Goal: Task Accomplishment & Management: Use online tool/utility

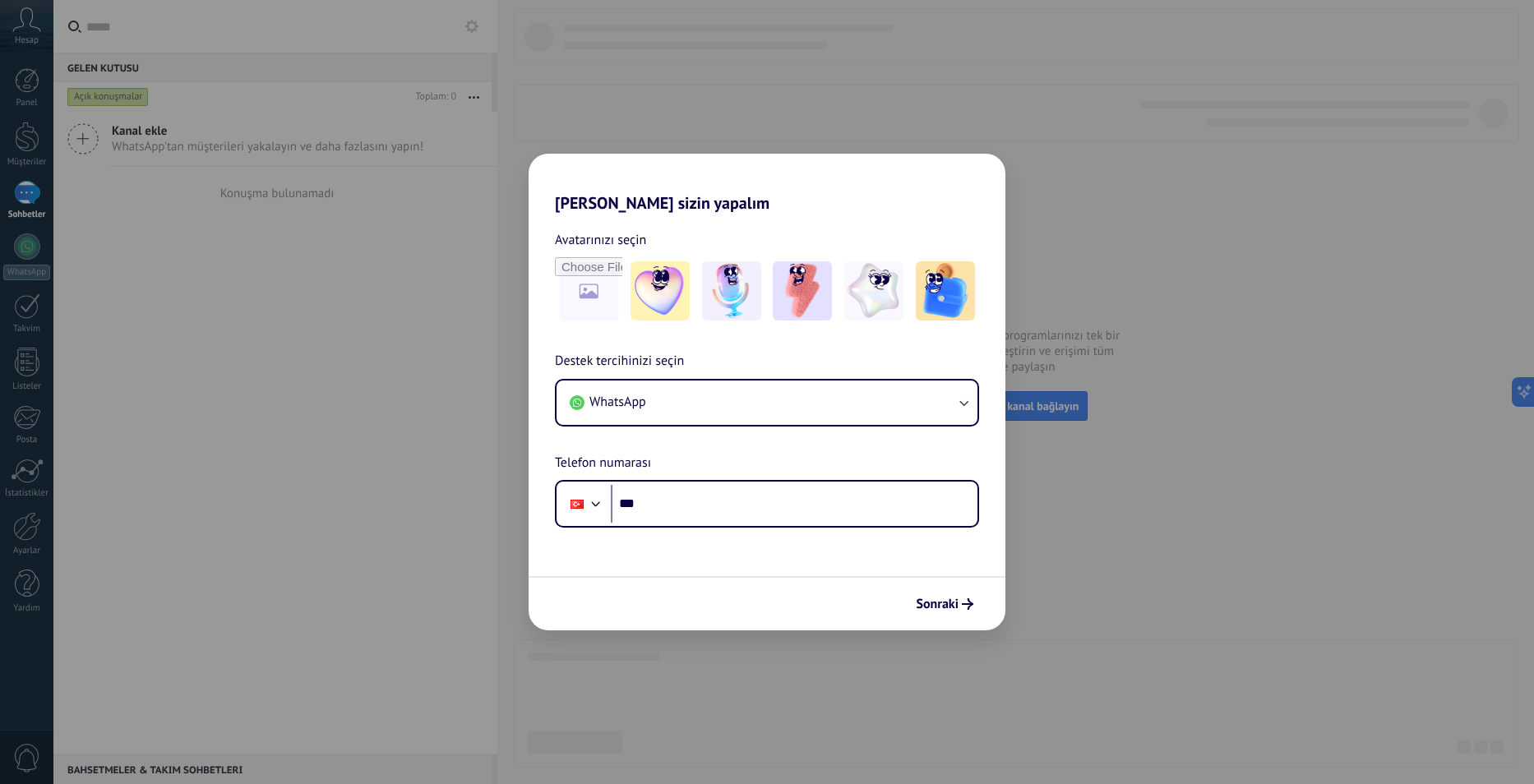
click at [1005, 632] on div "[PERSON_NAME] sizin yapalım Avatarınızı seçin Destek tercihinizi seçin WhatsApp…" at bounding box center [767, 392] width 1534 height 784
click at [936, 596] on button "Sonraki" at bounding box center [944, 605] width 72 height 28
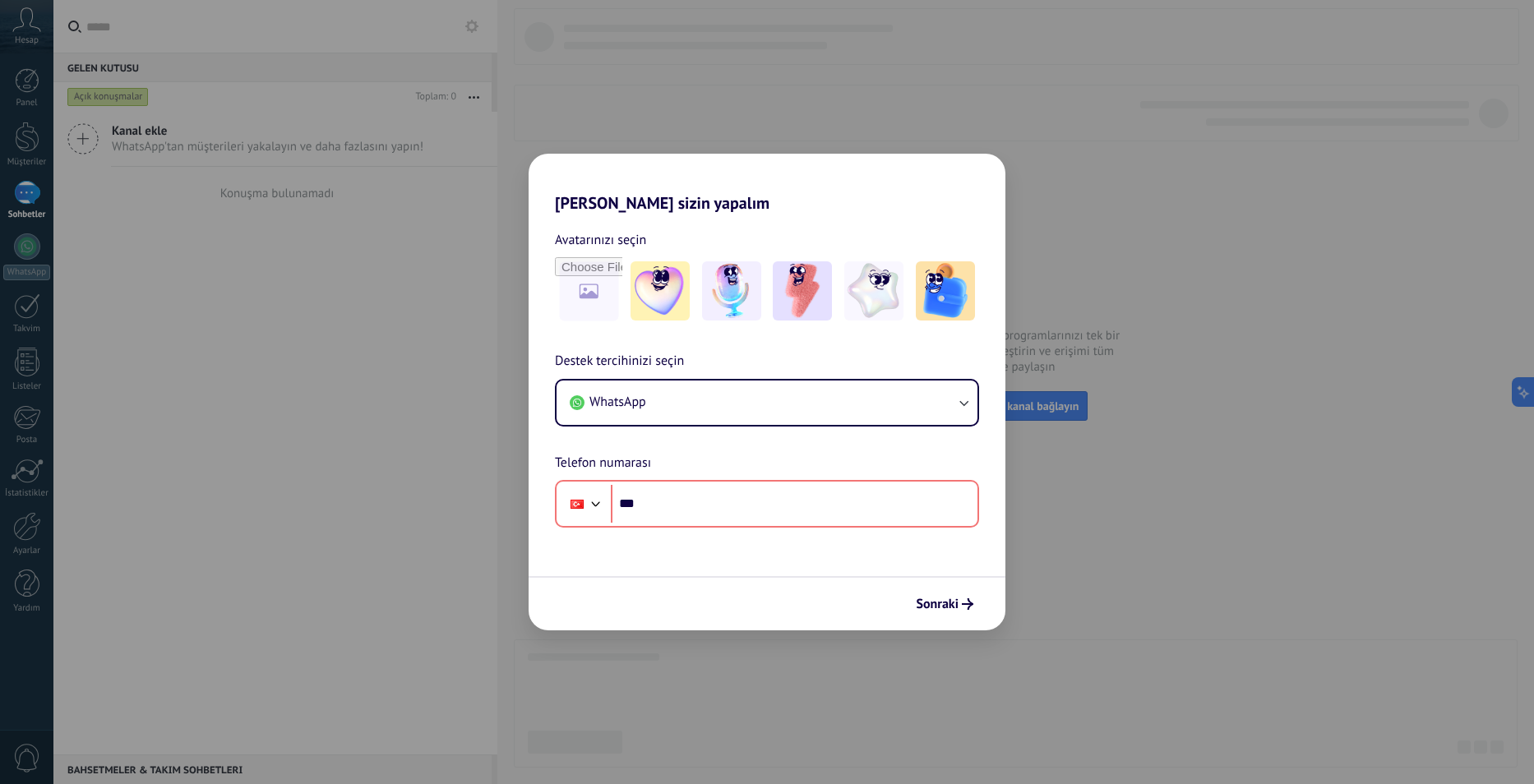
click at [723, 97] on div "[PERSON_NAME] sizin yapalım Avatarınızı seçin Destek tercihinizi seçin WhatsApp…" at bounding box center [767, 392] width 1534 height 784
click at [937, 152] on div "[PERSON_NAME] sizin yapalım Avatarınızı seçin Destek tercihinizi seçin WhatsApp…" at bounding box center [767, 392] width 1534 height 784
click at [733, 96] on div "[PERSON_NAME] sizin yapalım Avatarınızı seçin Destek tercihinizi seçin WhatsApp…" at bounding box center [767, 392] width 1534 height 784
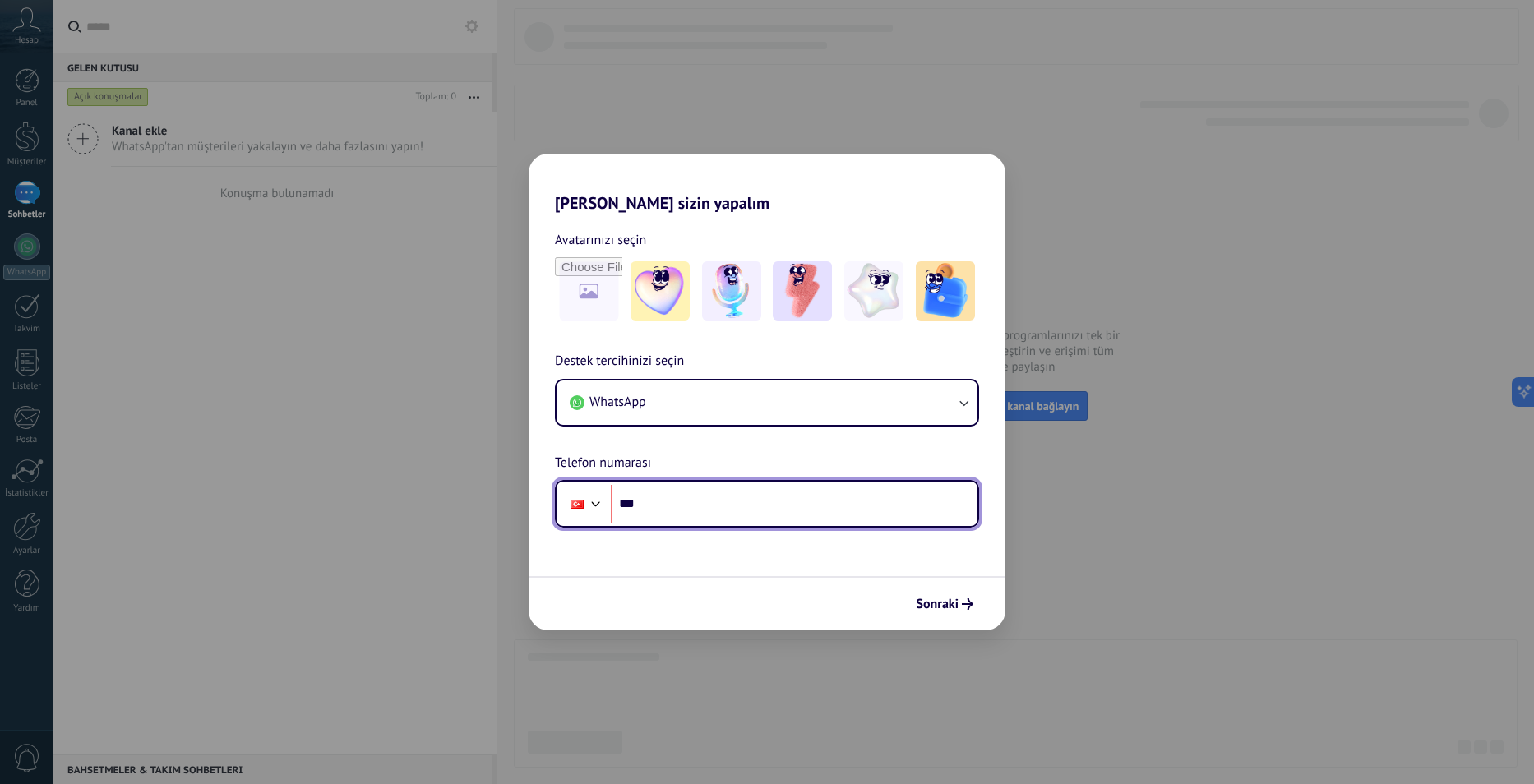
click at [684, 516] on input "***" at bounding box center [794, 504] width 367 height 37
type input "**********"
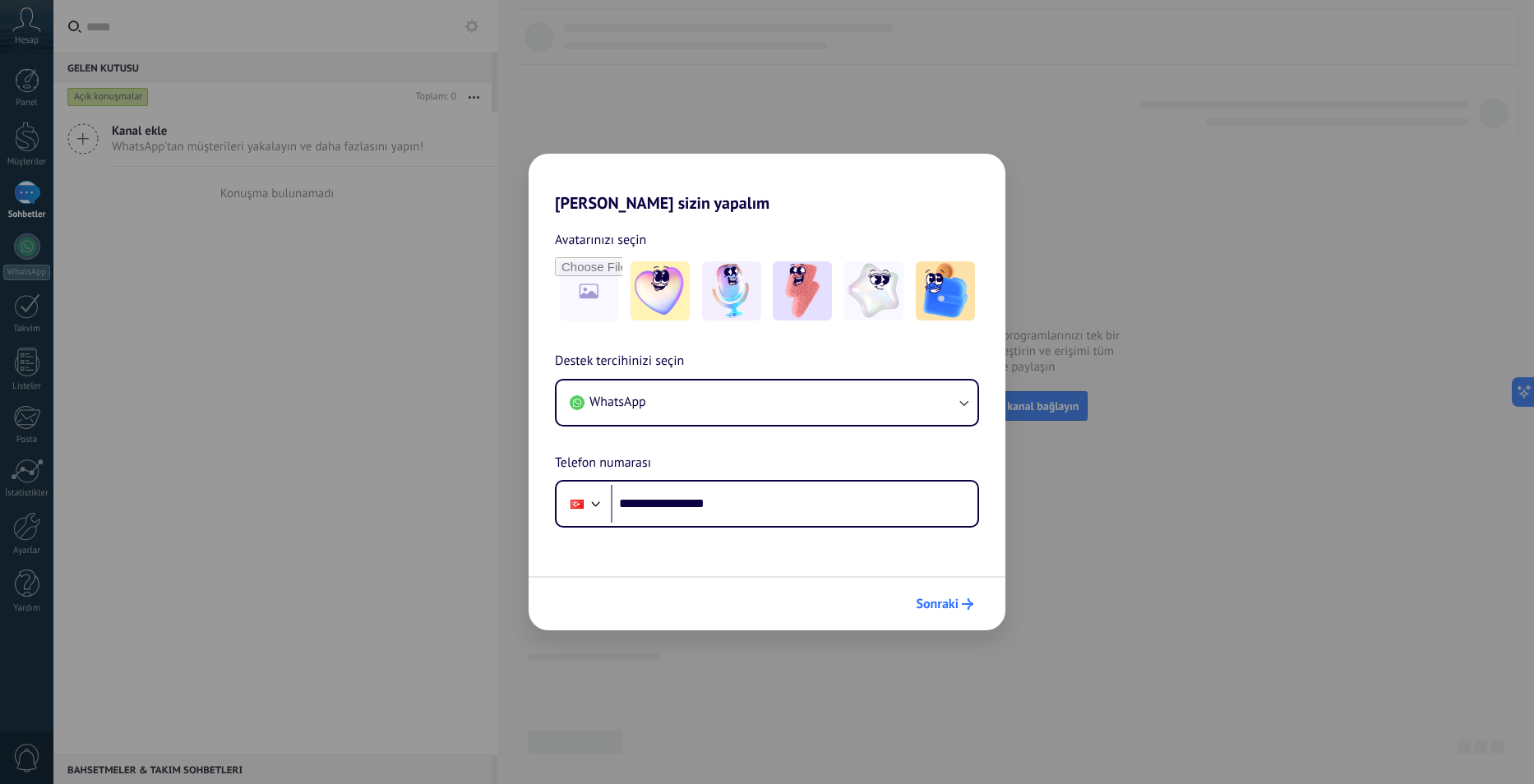
click at [929, 599] on span "Sonraki" at bounding box center [937, 605] width 42 height 12
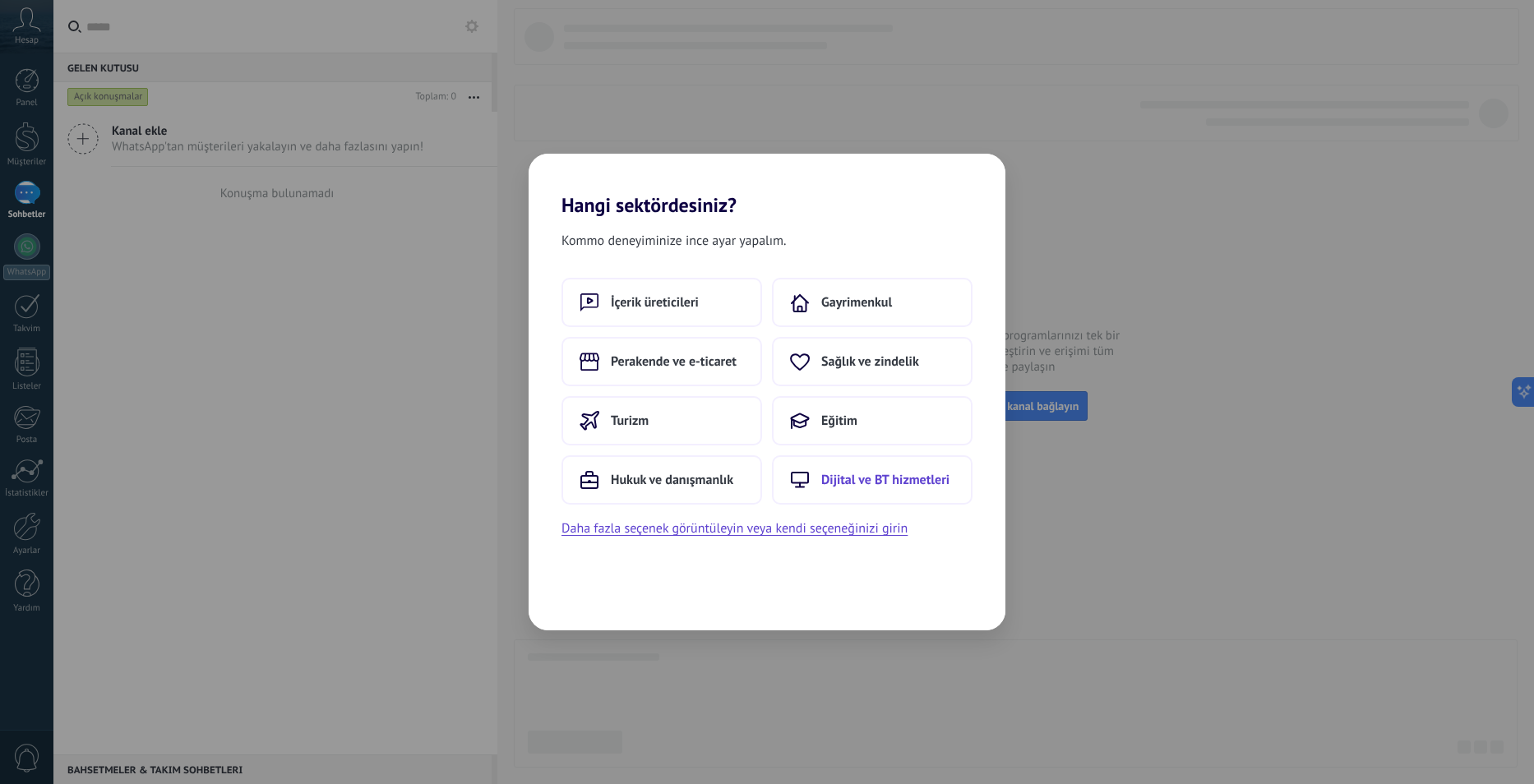
click at [820, 479] on button "Dijital ve BT hizmetleri" at bounding box center [872, 480] width 200 height 49
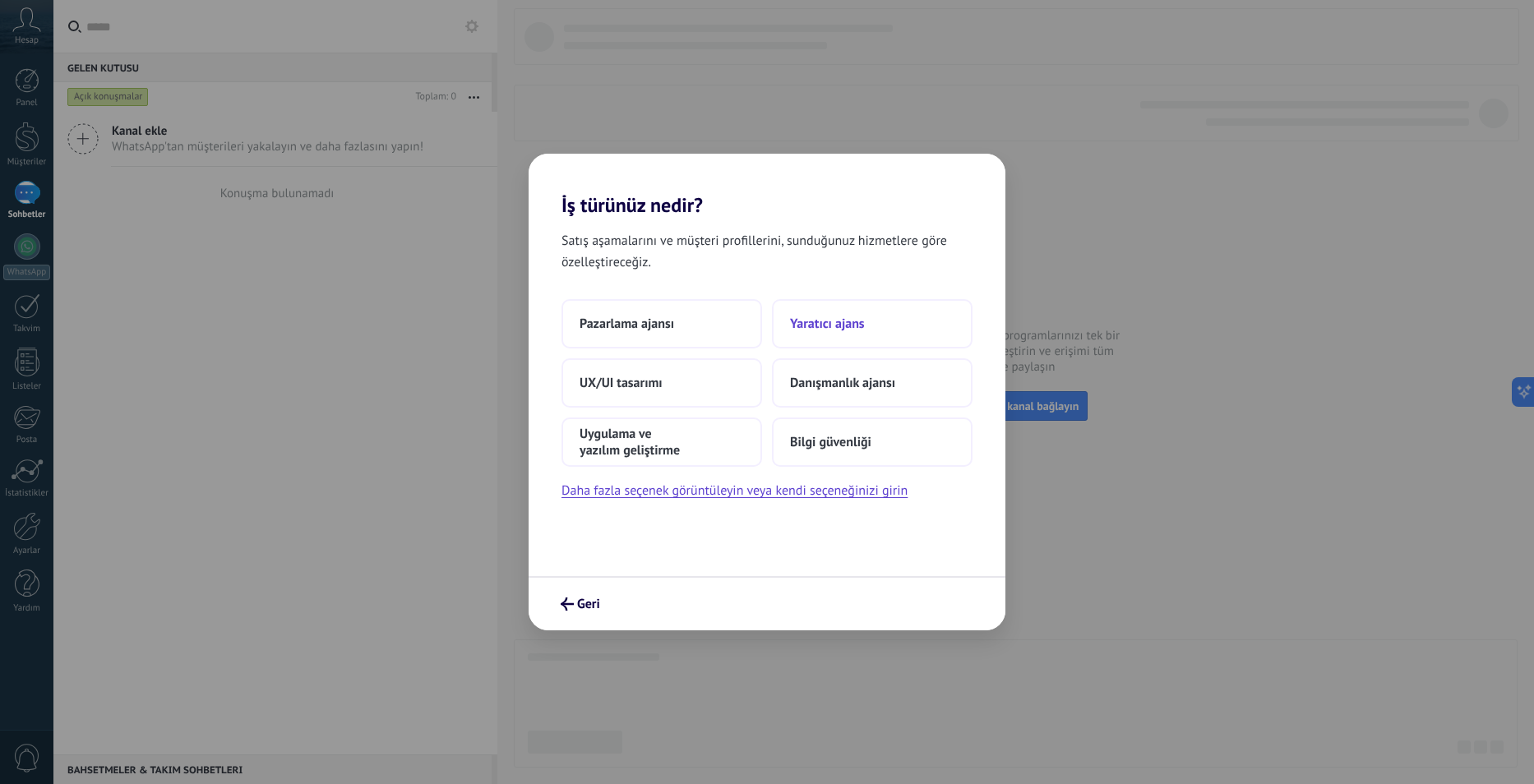
click at [812, 324] on span "Yaratıcı ajans" at bounding box center [828, 323] width 75 height 17
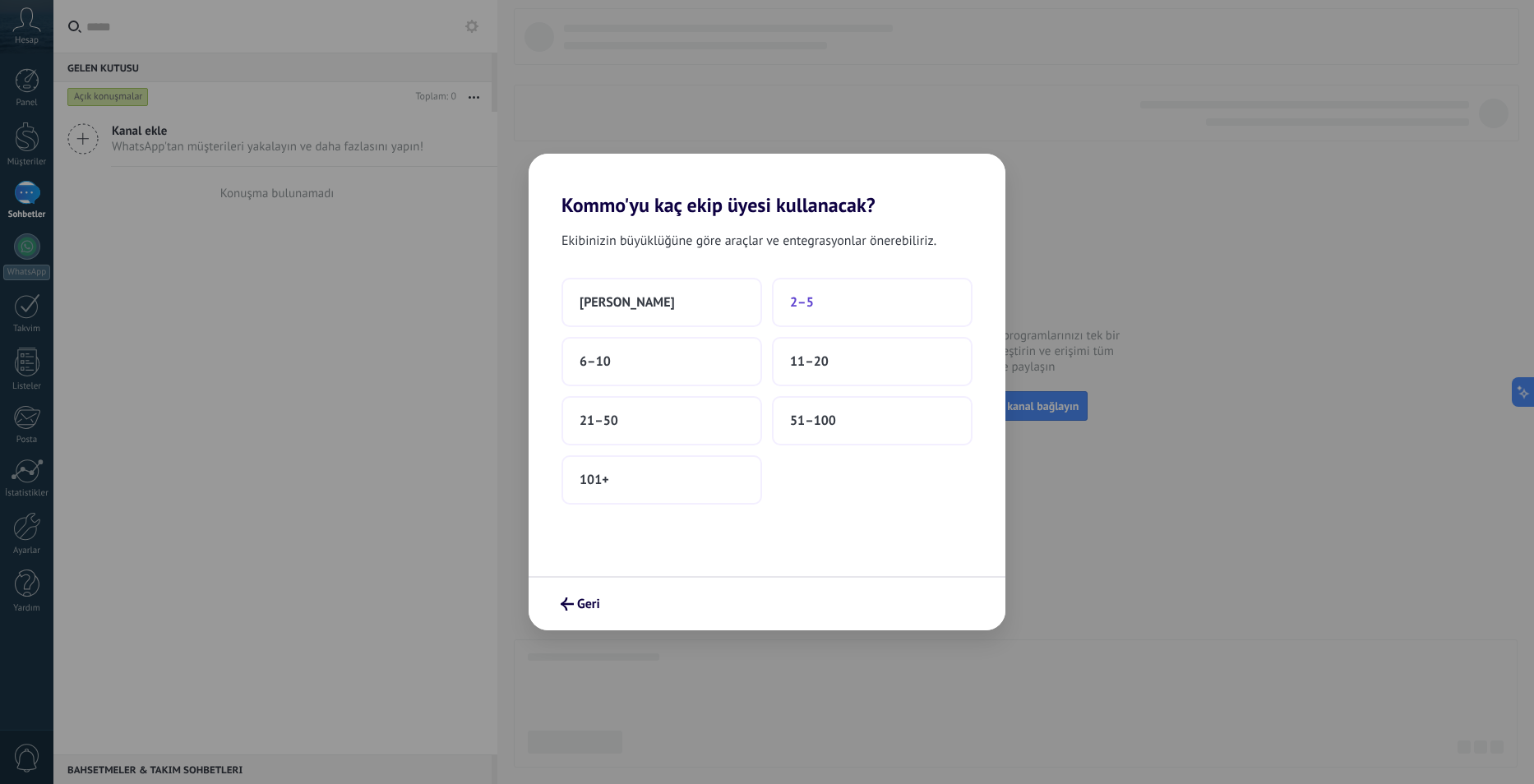
click at [793, 302] on span "2–5" at bounding box center [802, 302] width 24 height 17
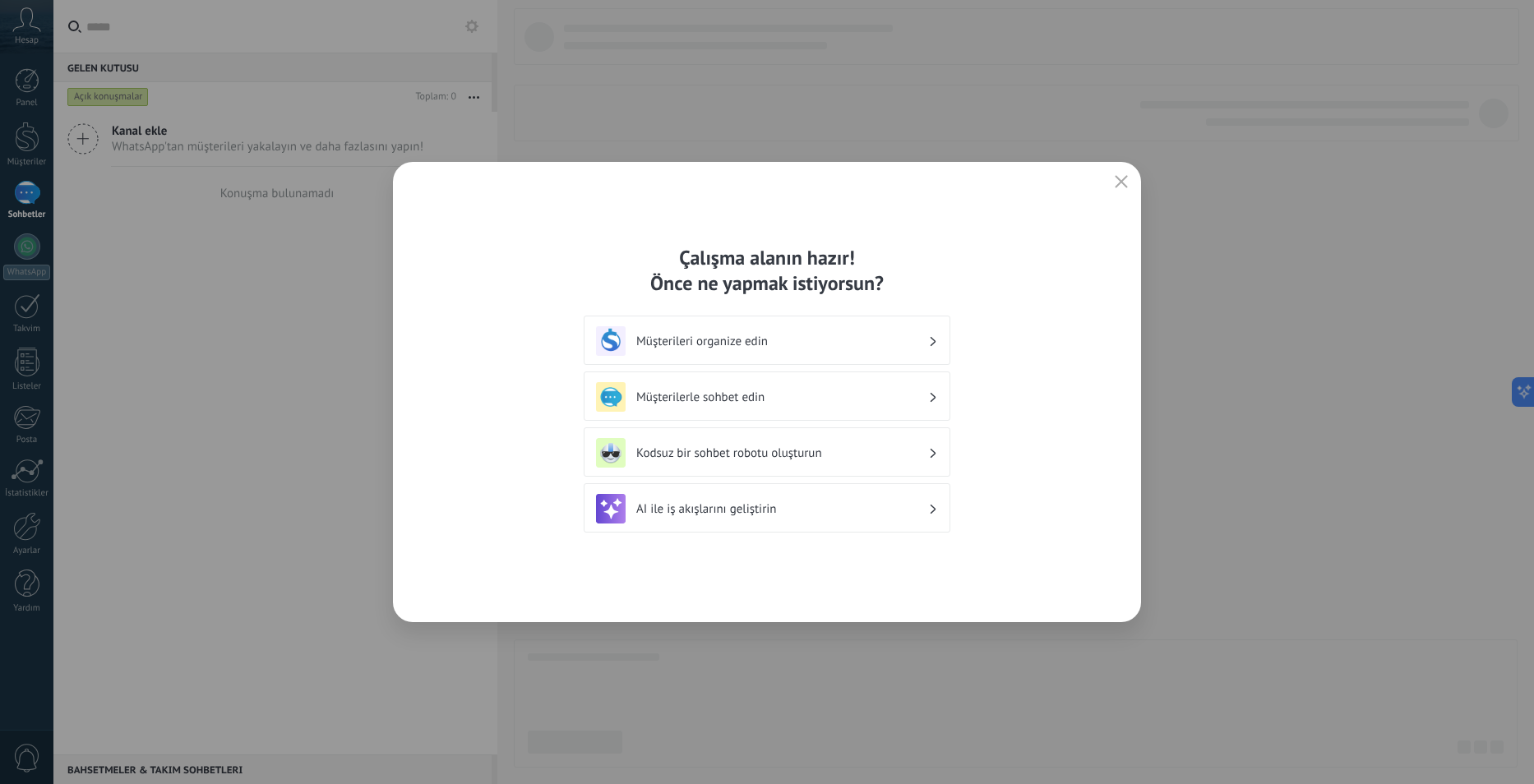
click at [769, 354] on div "Müşterileri organize edin" at bounding box center [767, 341] width 342 height 30
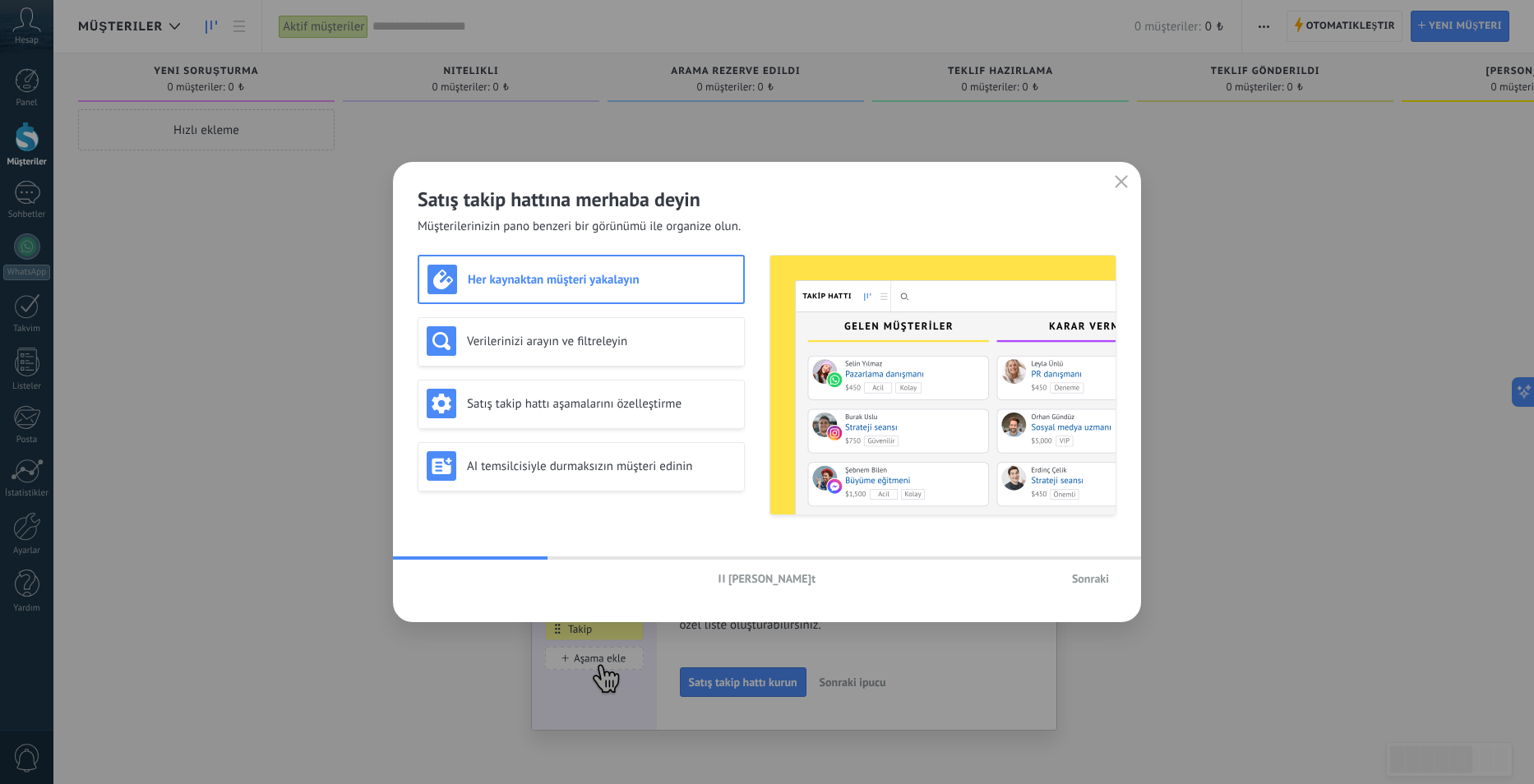
drag, startPoint x: 595, startPoint y: 279, endPoint x: 602, endPoint y: 240, distance: 39.6
click at [602, 240] on div "Satış takip hattına merhaba deyin Müşterilerinizin pano benzeri bir görünümü il…" at bounding box center [767, 392] width 749 height 461
click at [1105, 581] on span "Sonraki" at bounding box center [1091, 579] width 37 height 12
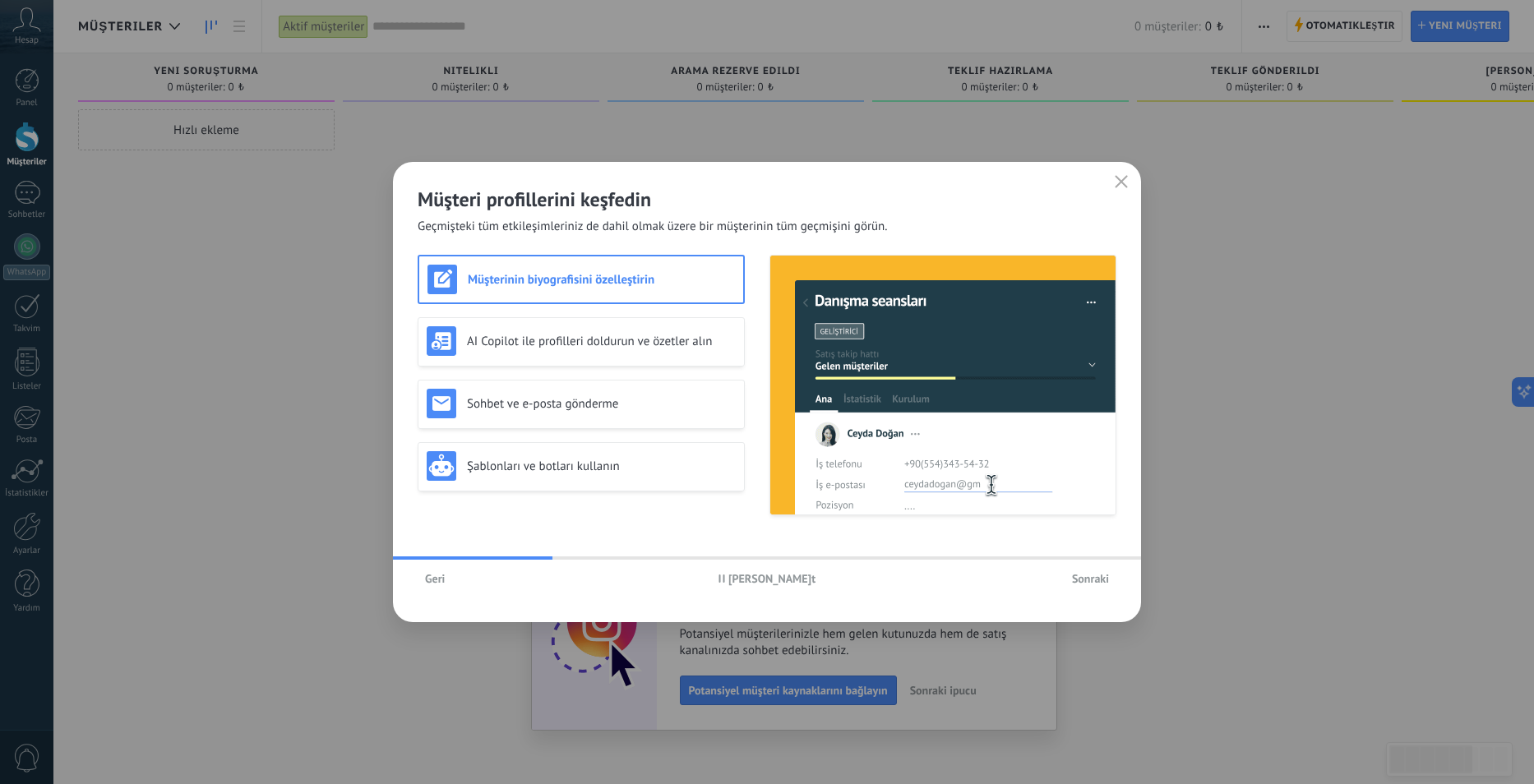
click at [1122, 185] on icon "button" at bounding box center [1121, 181] width 13 height 13
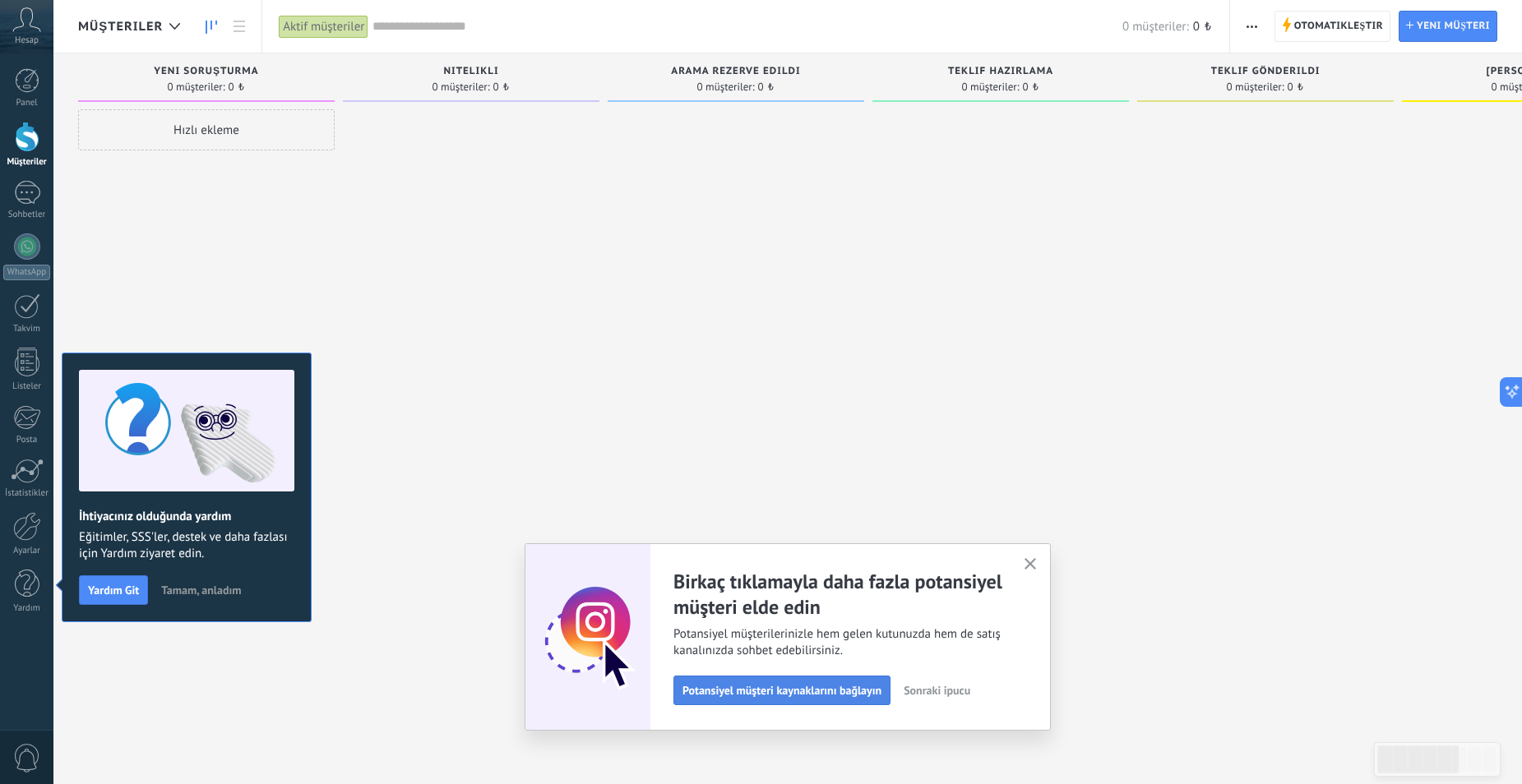
click at [837, 688] on span "Potansiyel müşteri kaynaklarını bağlayın" at bounding box center [782, 690] width 199 height 12
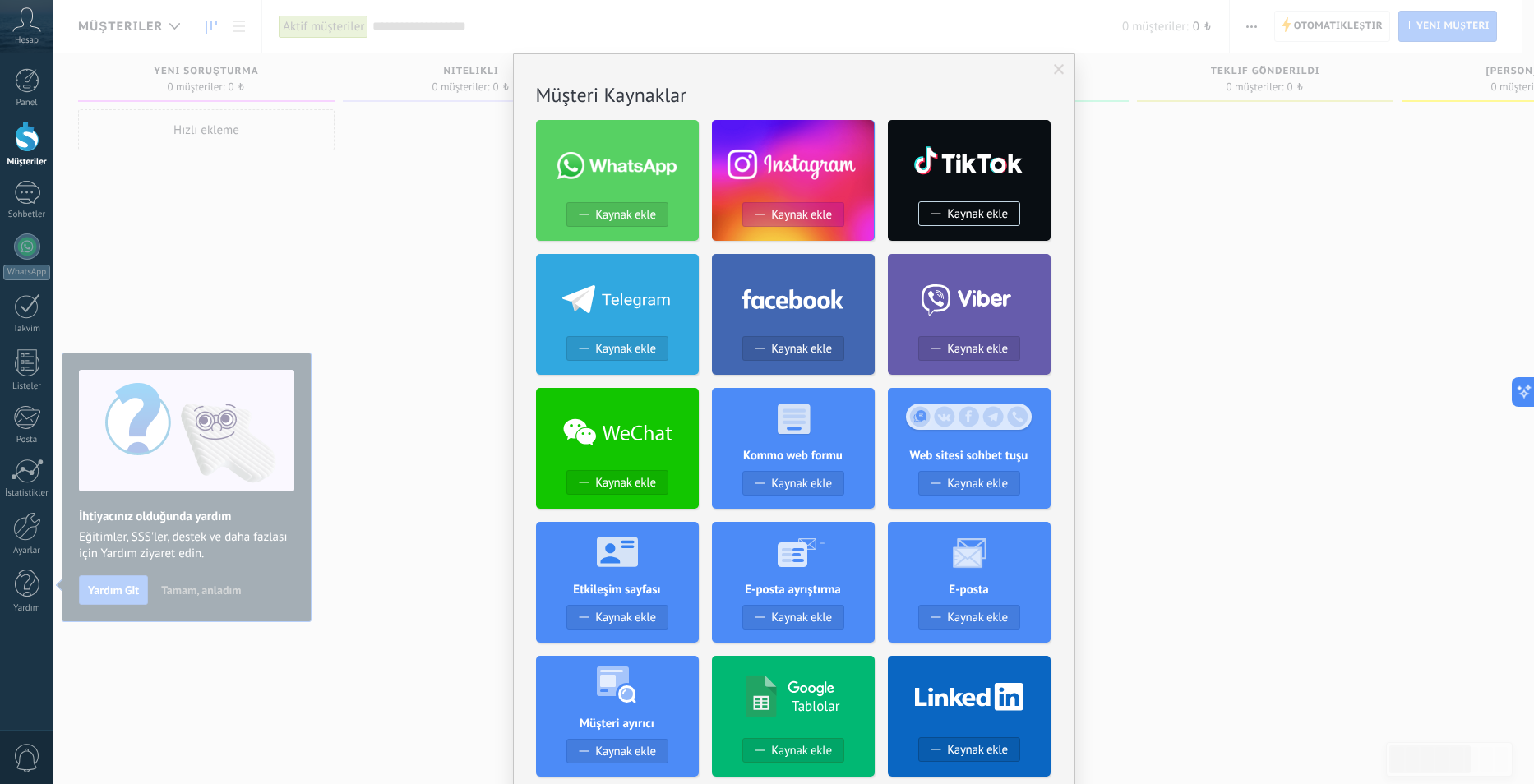
click at [759, 221] on div "Kaynak ekle" at bounding box center [794, 215] width 101 height 14
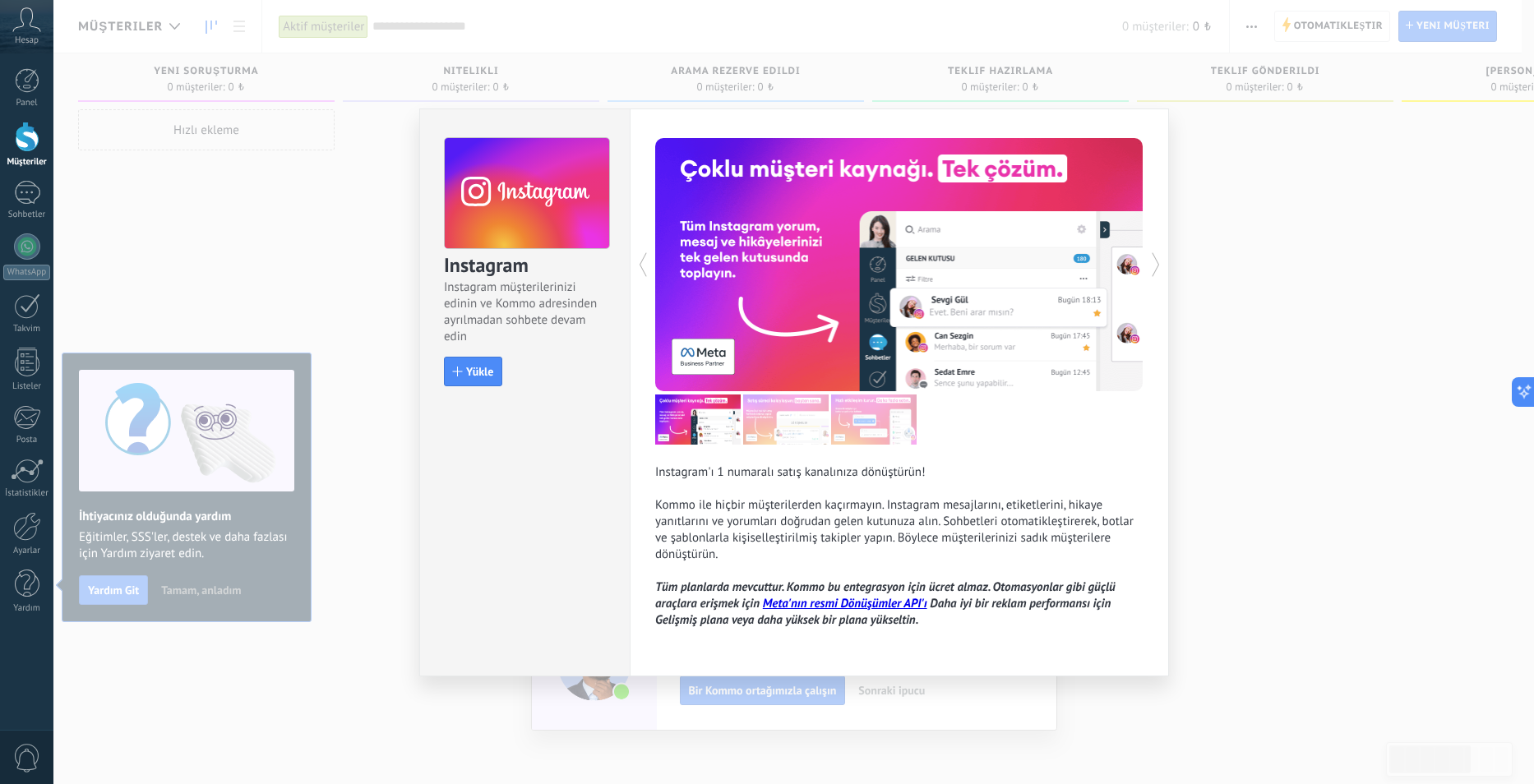
click at [1397, 234] on div "Instagram Instagram müşterilerinizi edinin ve Kommo adresinden ayrılmadan sohbe…" at bounding box center [793, 392] width 1481 height 784
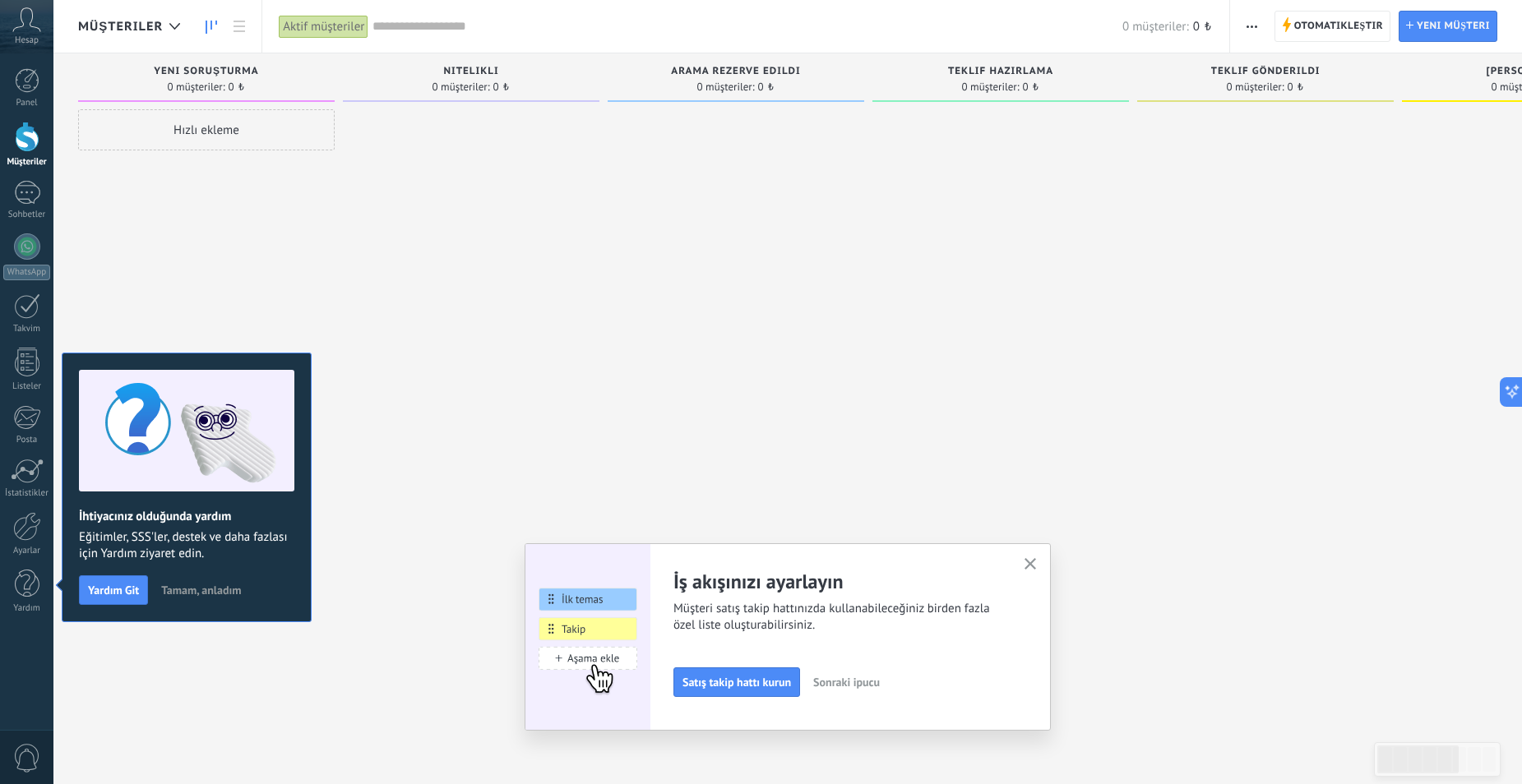
click at [1259, 27] on button "button" at bounding box center [1252, 27] width 24 height 32
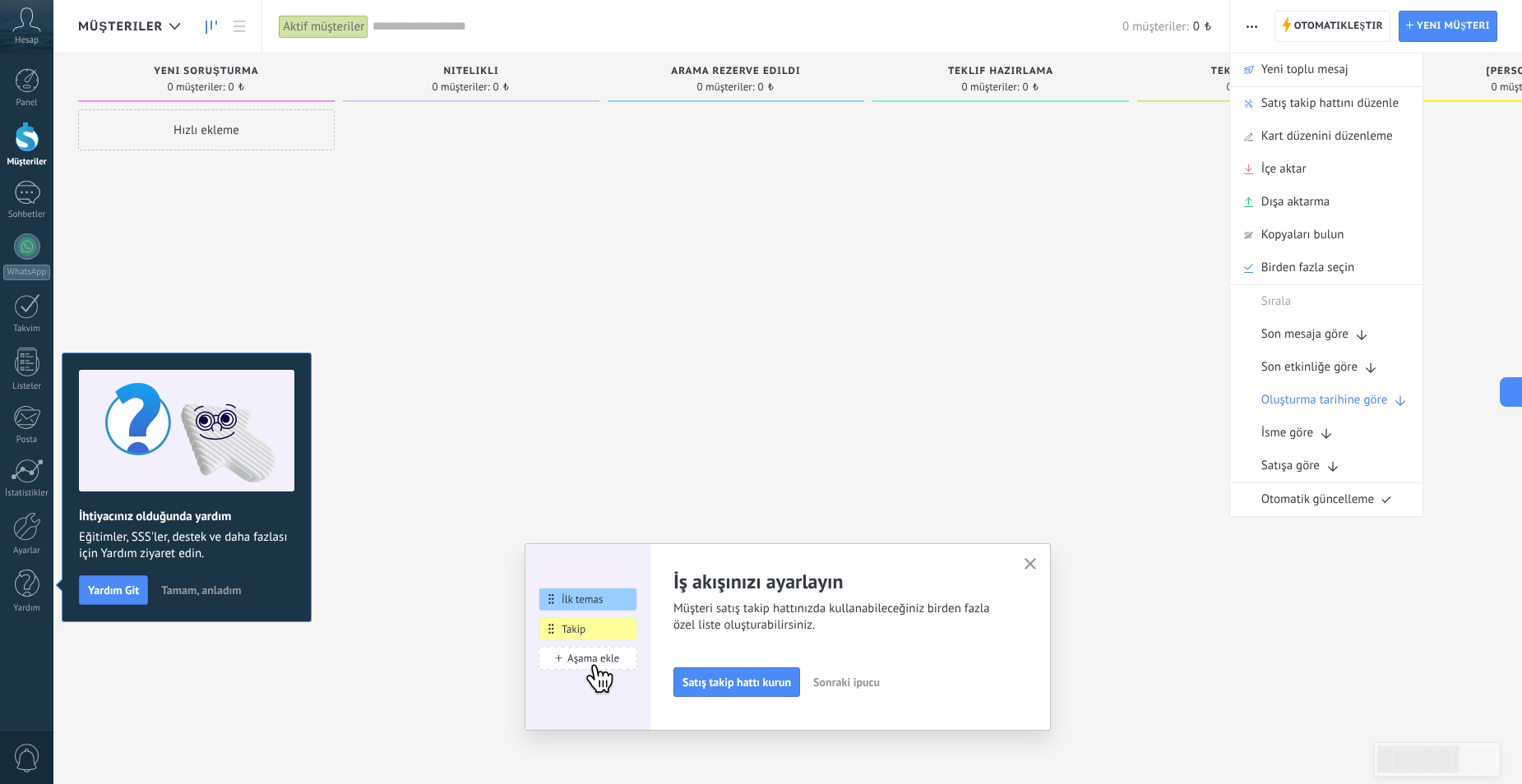
click at [178, 592] on span "Tamam, anladım" at bounding box center [200, 591] width 80 height 12
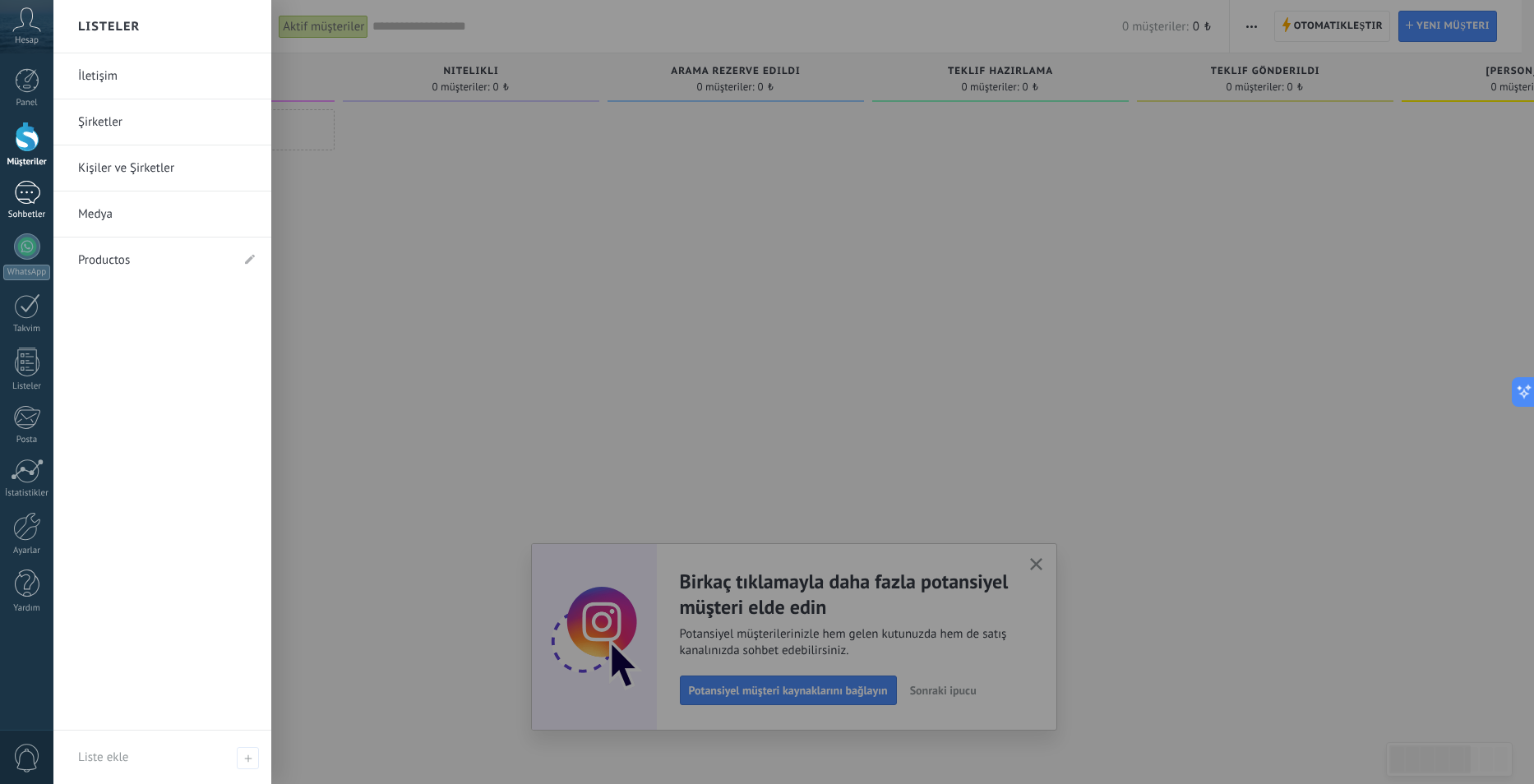
click at [25, 185] on div at bounding box center [27, 192] width 27 height 24
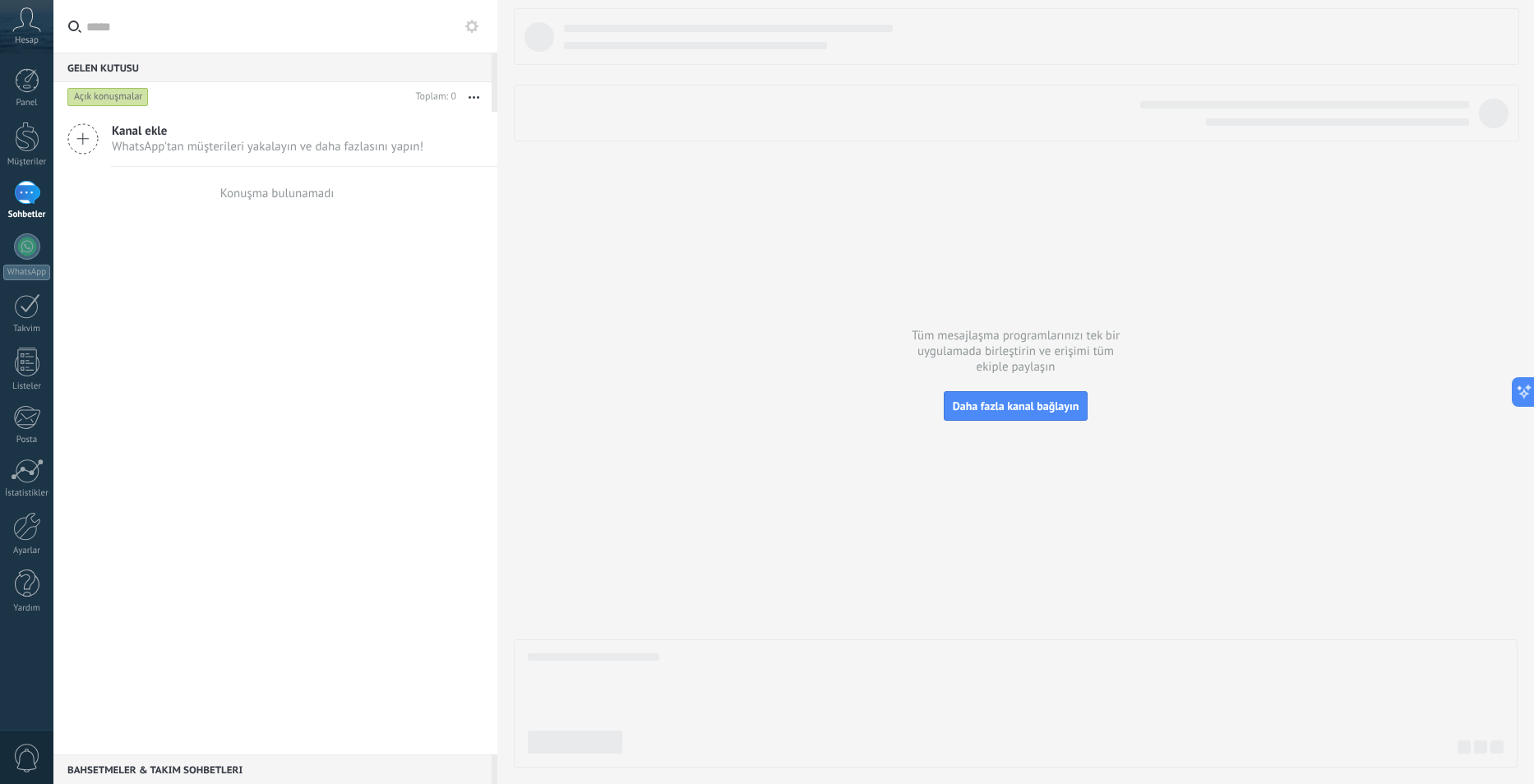
click at [33, 22] on icon at bounding box center [27, 20] width 29 height 25
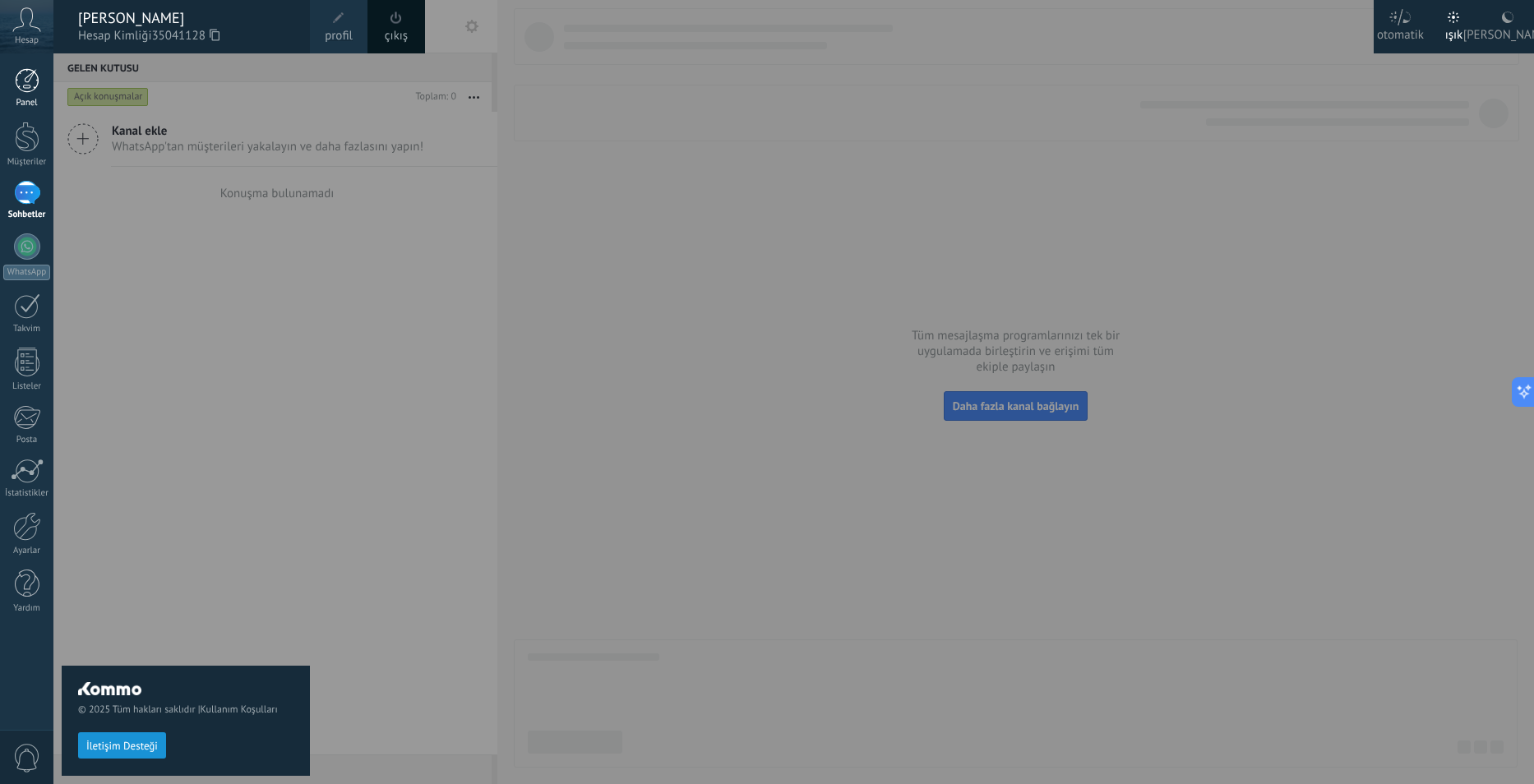
click at [30, 99] on div "Panel" at bounding box center [27, 103] width 47 height 11
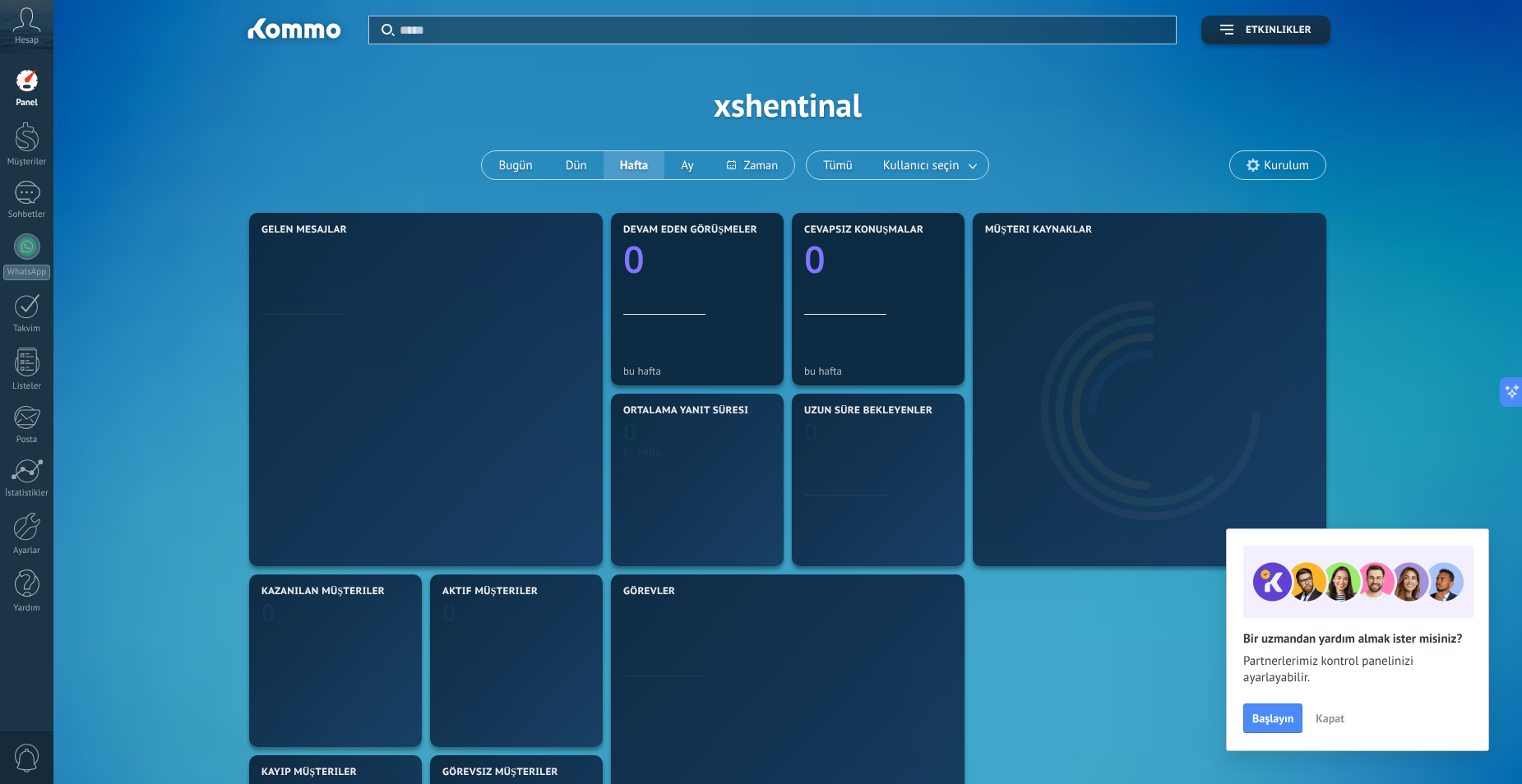
click at [712, 351] on div at bounding box center [697, 351] width 148 height 17
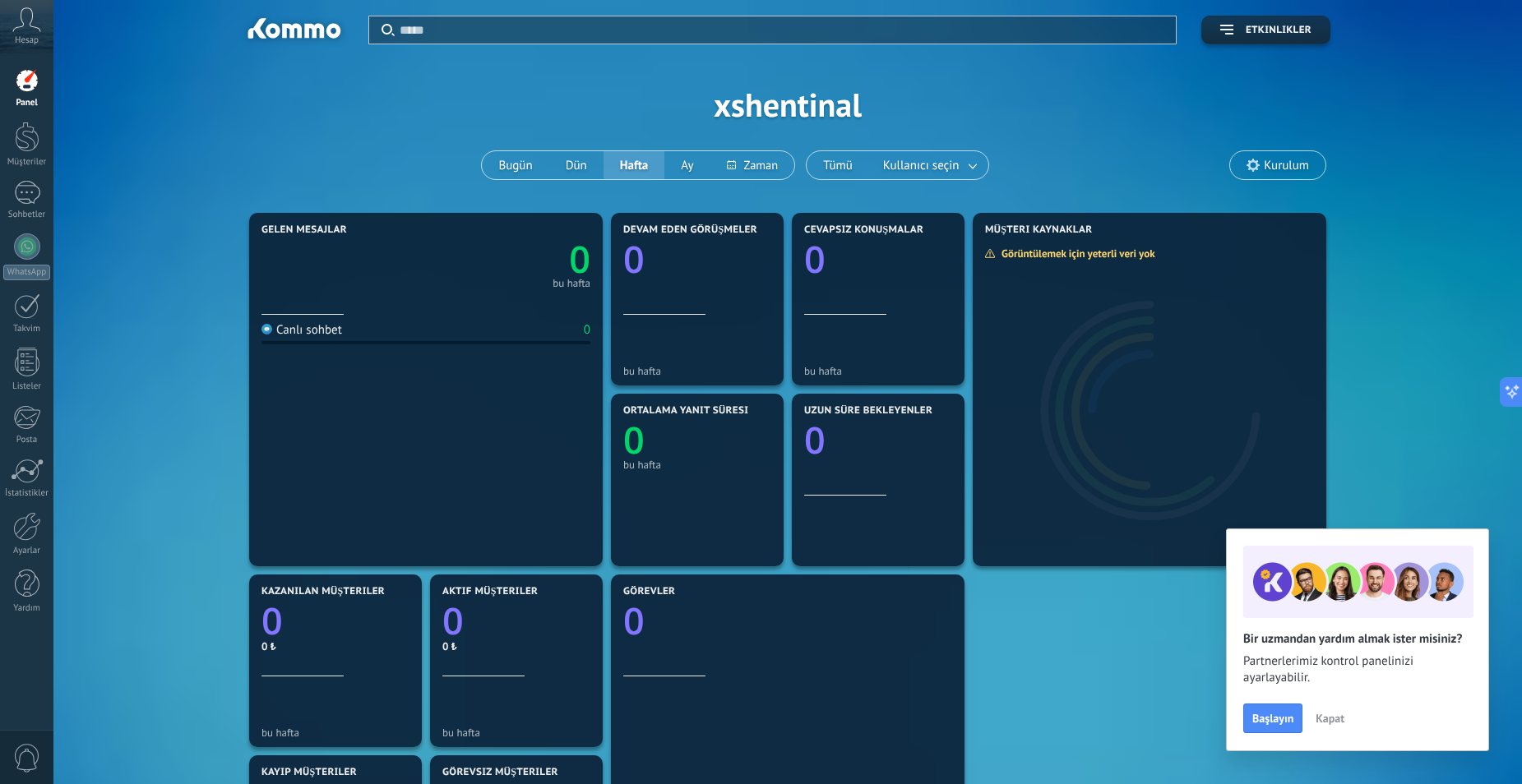
click at [1309, 163] on span "Kurulum" at bounding box center [1277, 165] width 96 height 28
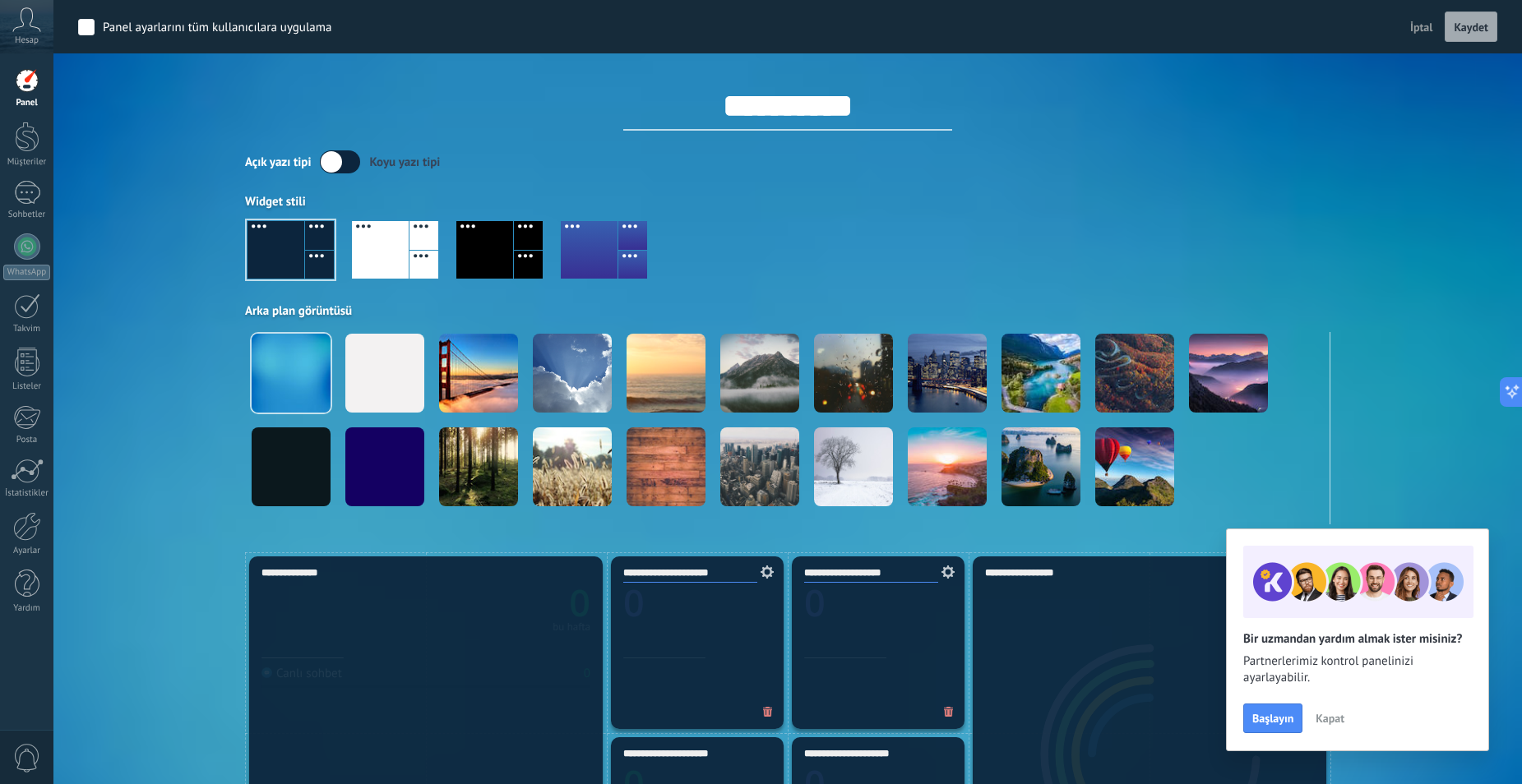
click at [459, 262] on div at bounding box center [485, 249] width 57 height 57
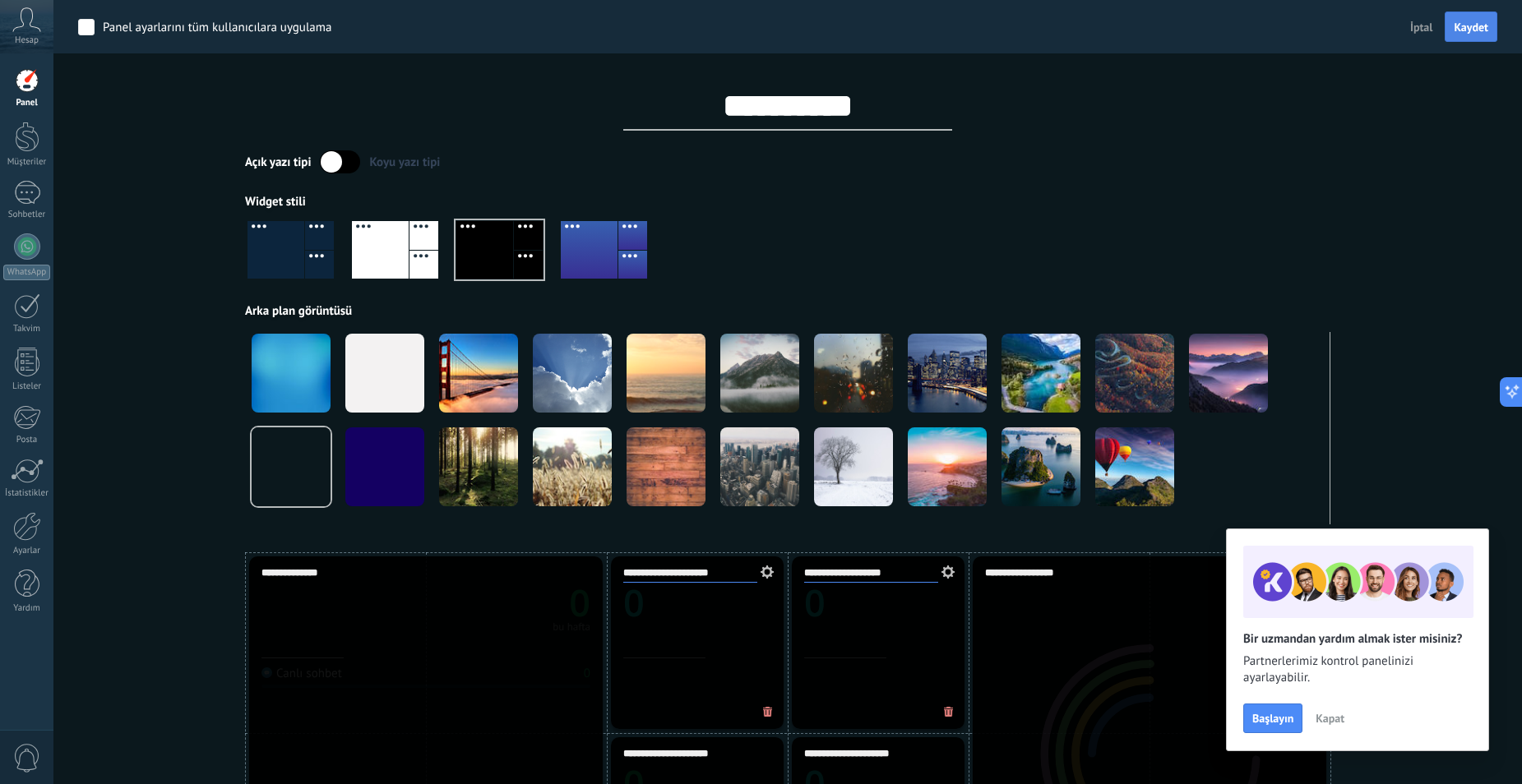
click at [1456, 38] on button "Kaydet" at bounding box center [1471, 28] width 52 height 32
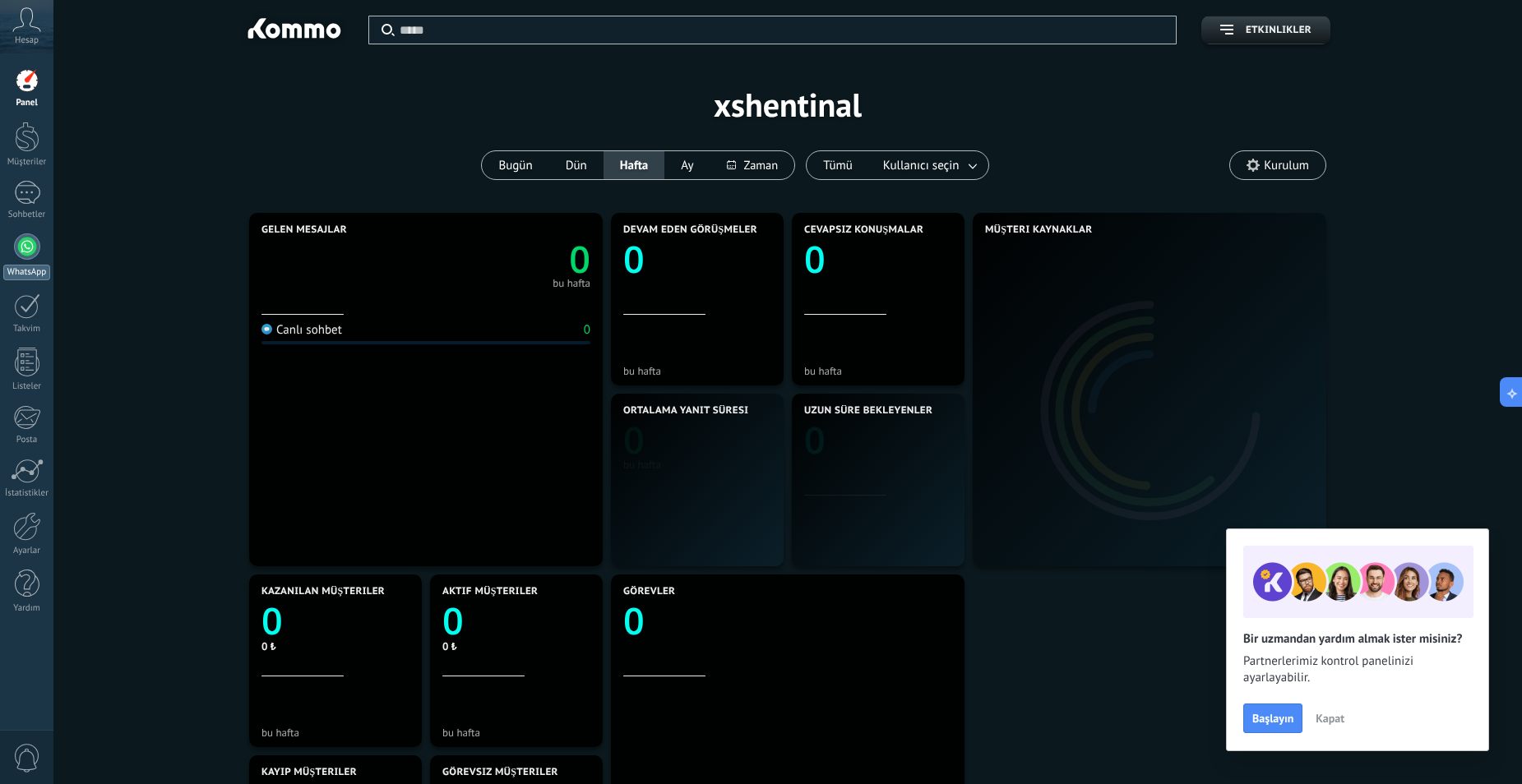
click at [25, 259] on link "WhatsApp" at bounding box center [27, 257] width 53 height 47
